Goal: Task Accomplishment & Management: Complete application form

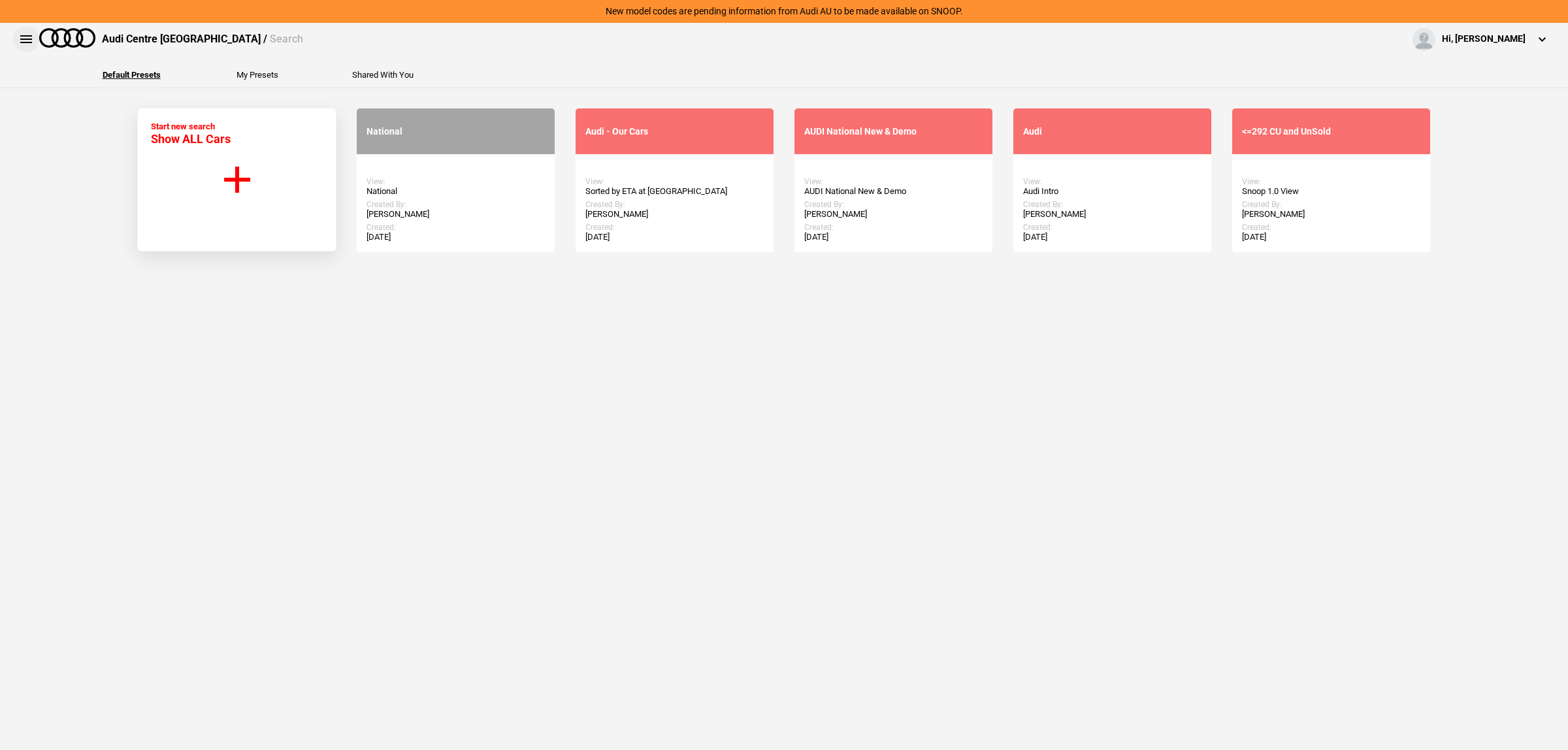
click at [28, 39] on button at bounding box center [26, 39] width 27 height 27
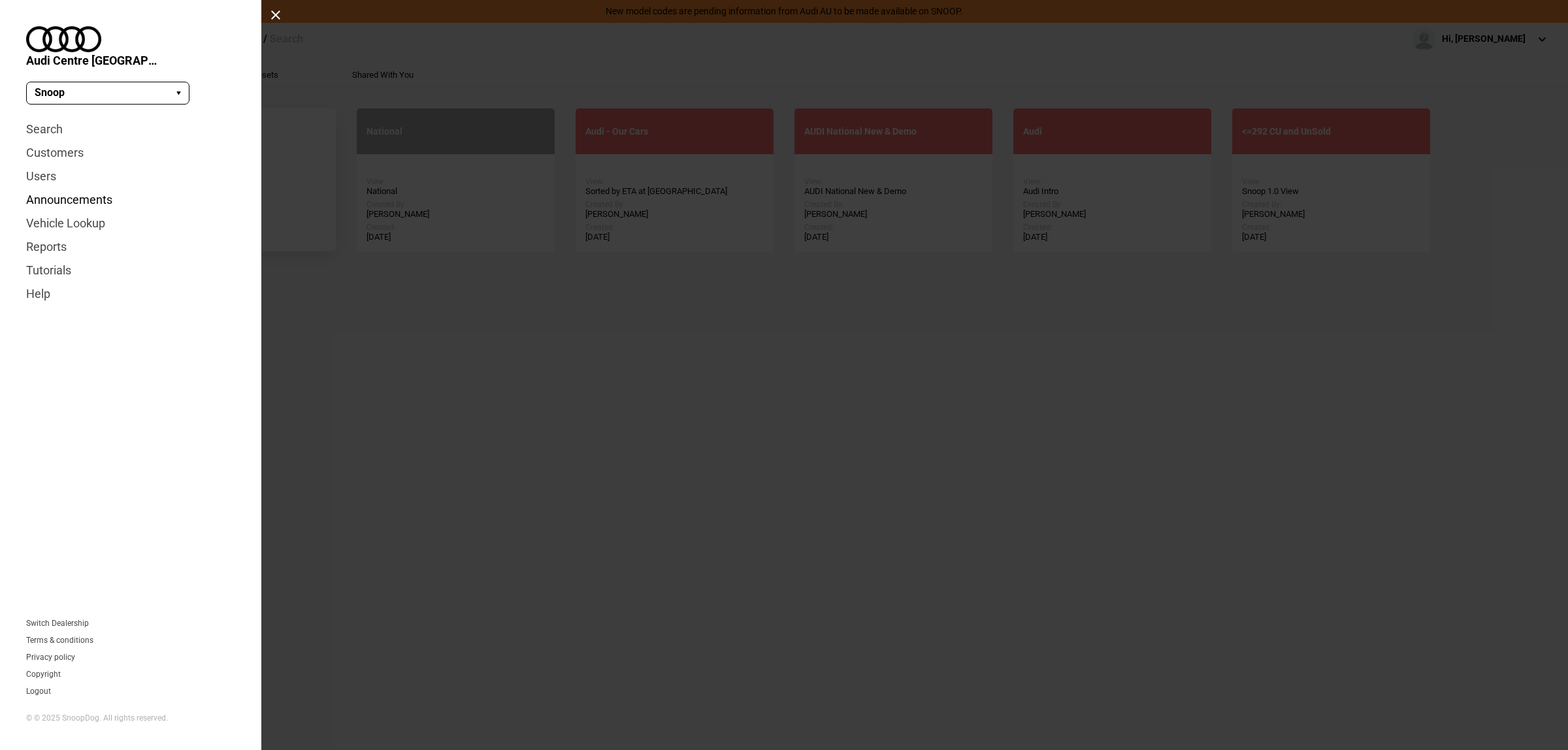
click at [100, 188] on link "Announcements" at bounding box center [131, 200] width 209 height 24
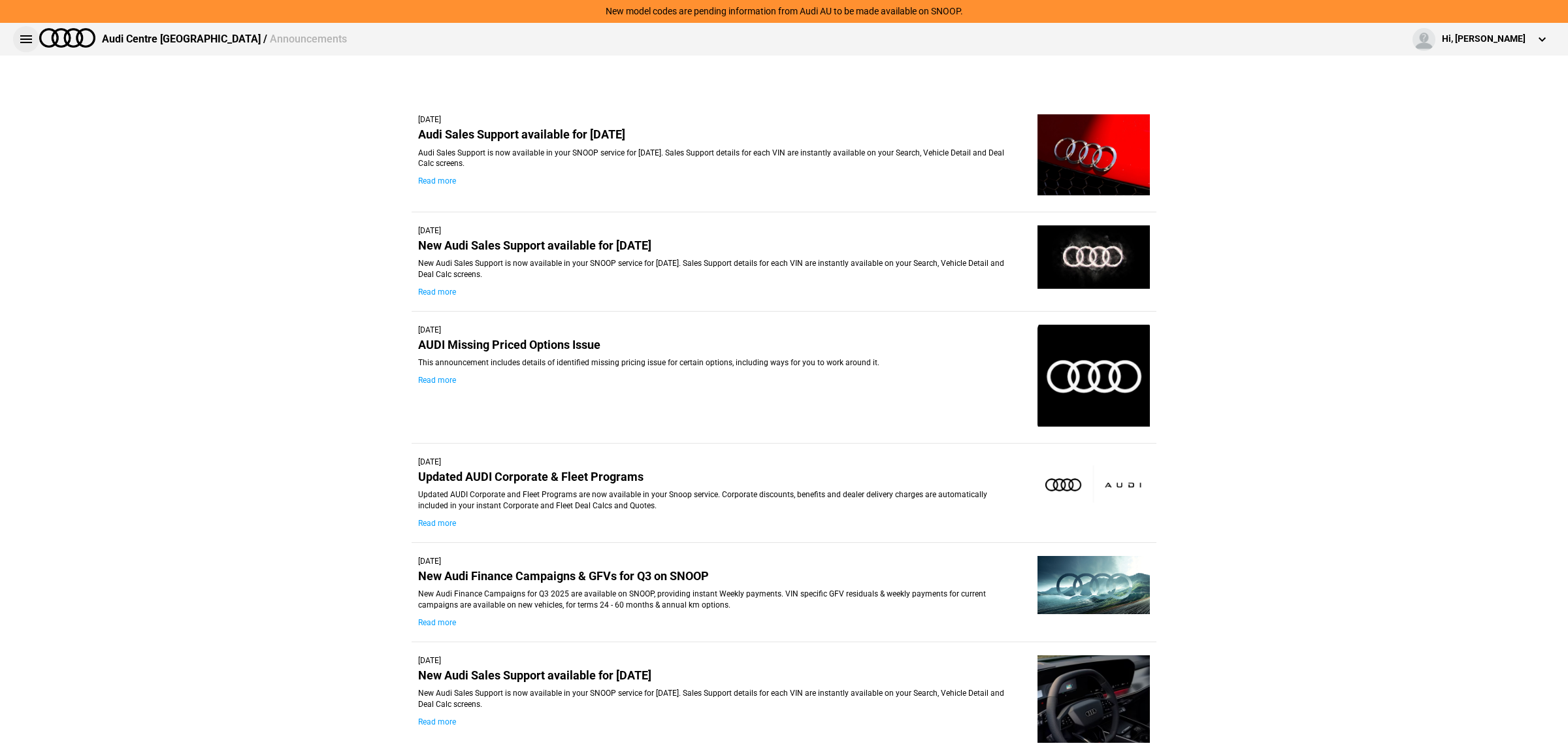
click at [29, 38] on button at bounding box center [26, 39] width 27 height 27
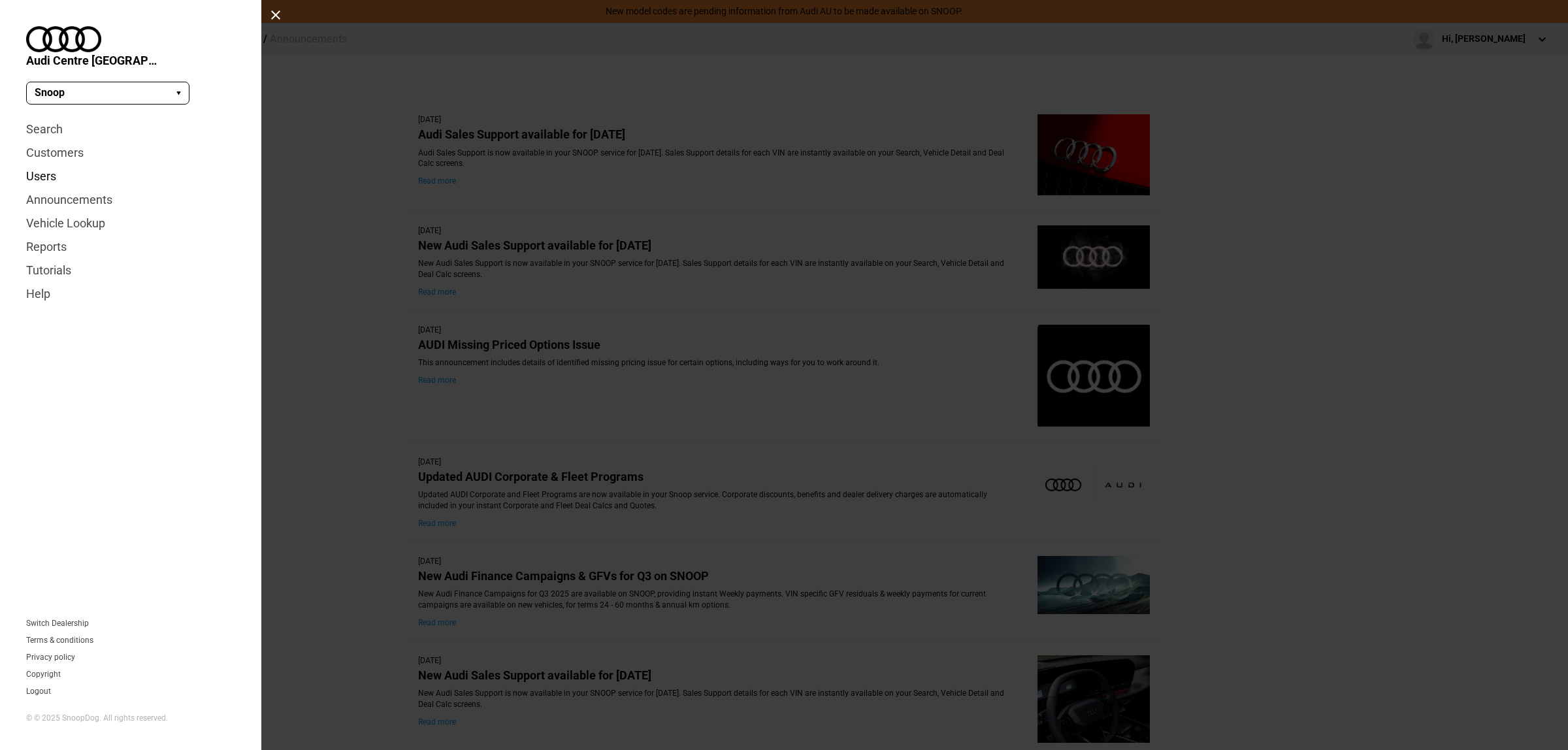
click at [47, 165] on link "Users" at bounding box center [131, 177] width 209 height 24
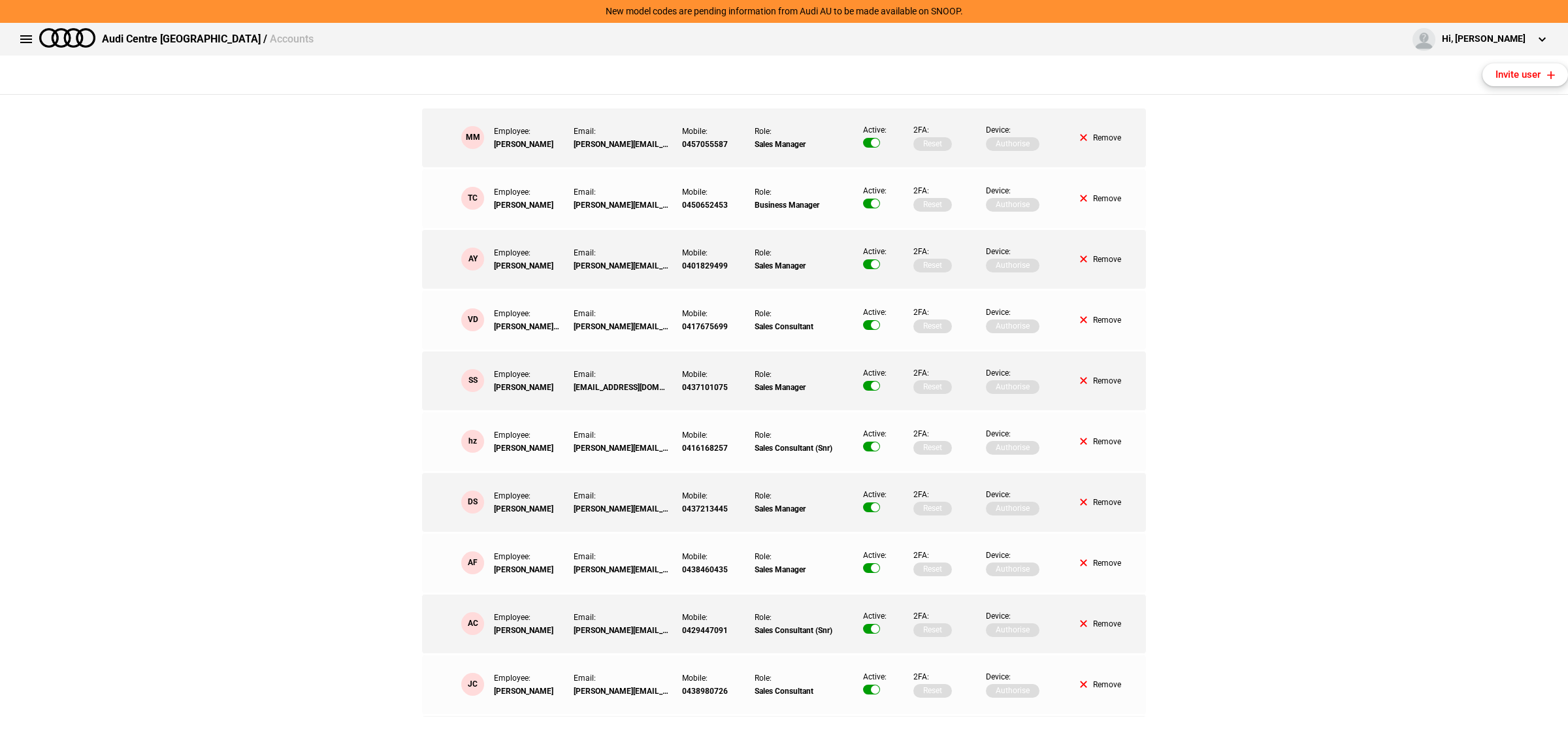
click at [1548, 70] on button "Invite user" at bounding box center [1524, 74] width 85 height 23
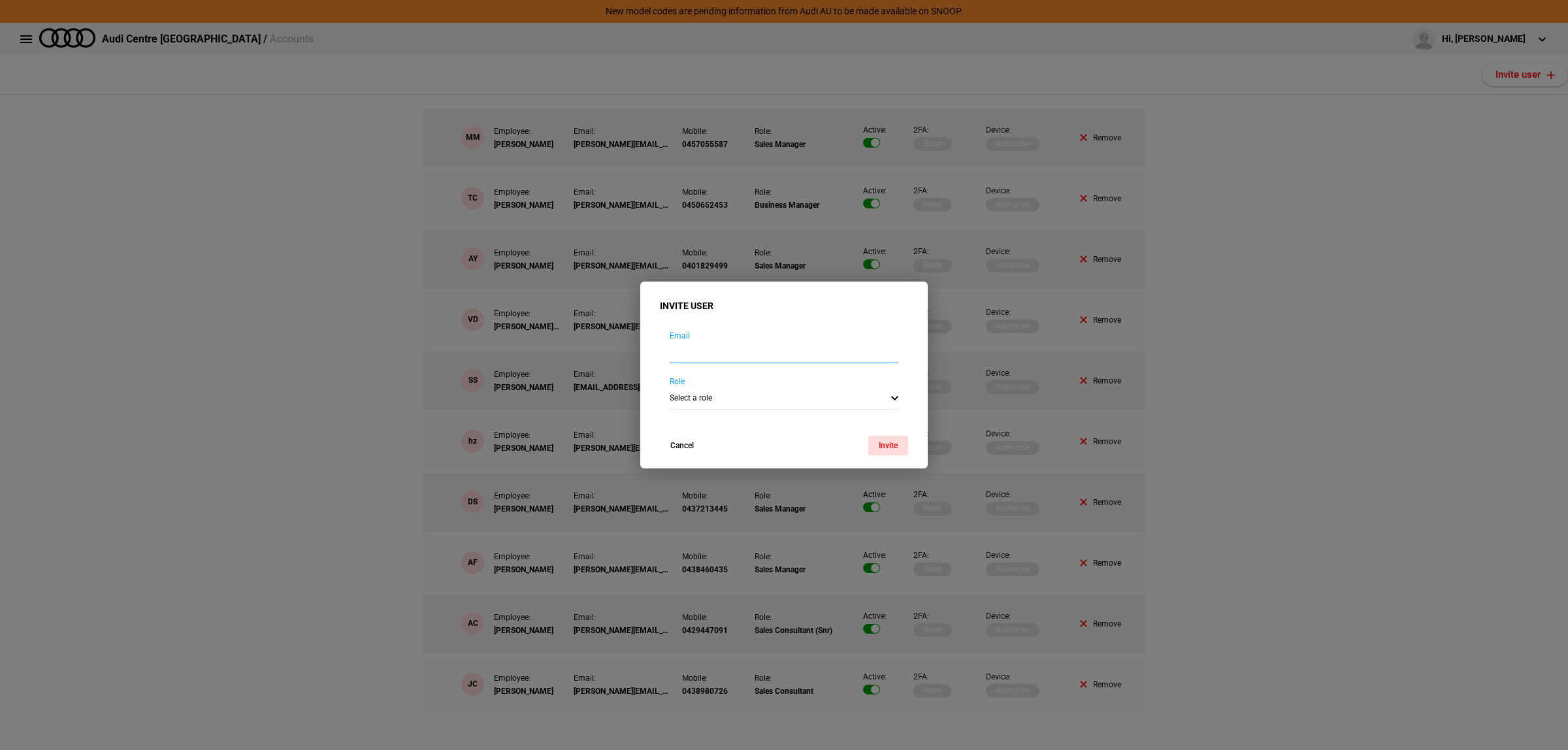
click at [724, 354] on input "email" at bounding box center [784, 353] width 228 height 22
type input "n"
click at [720, 342] on input "email" at bounding box center [784, 353] width 228 height 22
paste input "nicole.castano@audicentresydney.com.au"
type input "nicole.castano@audicentresydney.com.au"
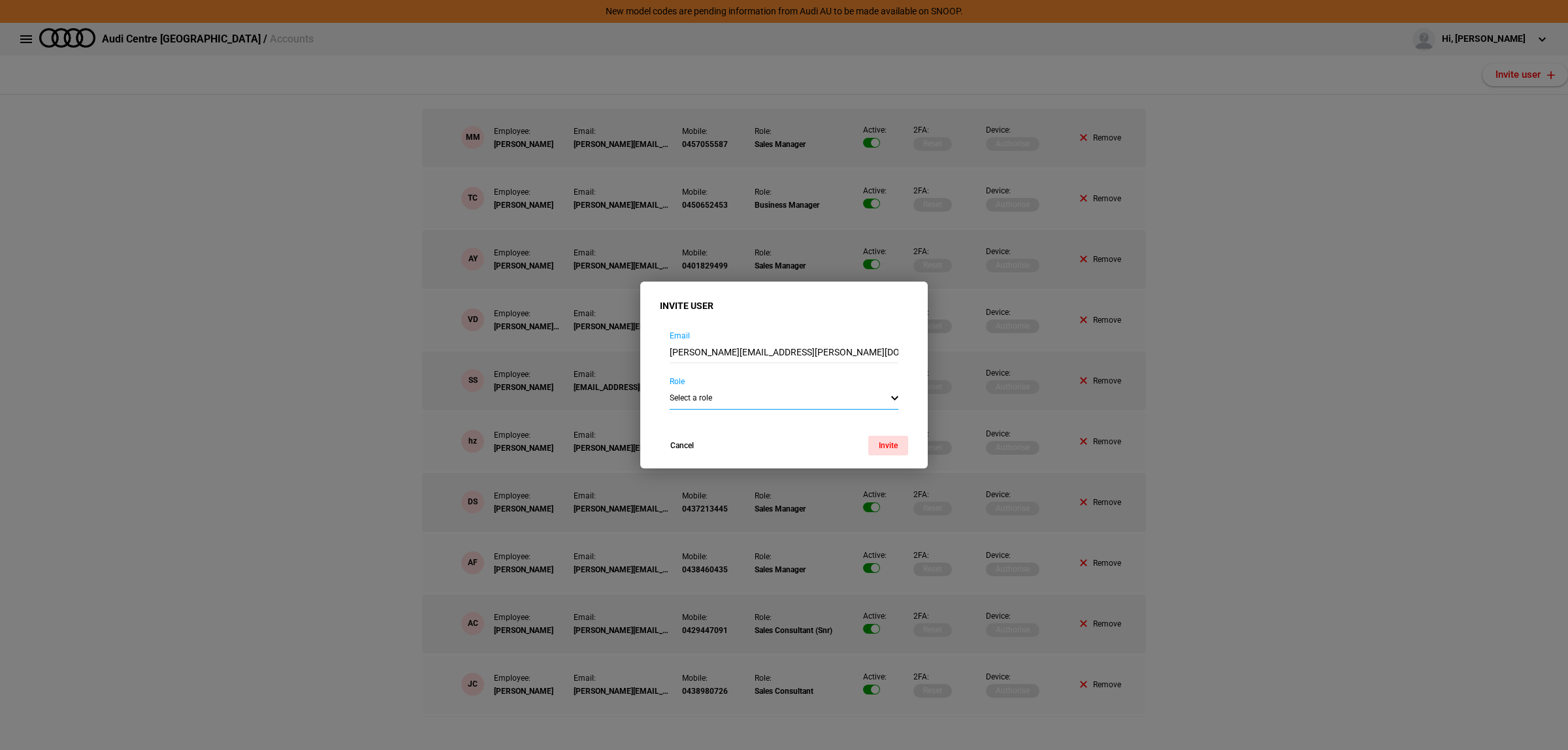
click at [707, 403] on select "Select a role Sales Manager Business Manager Sales Consultant (Snr) Sales Consu…" at bounding box center [784, 399] width 228 height 23
select select "5"
click at [670, 388] on select "Select a role Sales Manager Business Manager Sales Consultant (Snr) Sales Consu…" at bounding box center [784, 399] width 228 height 23
click at [885, 447] on button "Invite" at bounding box center [887, 445] width 39 height 19
